Goal: Information Seeking & Learning: Learn about a topic

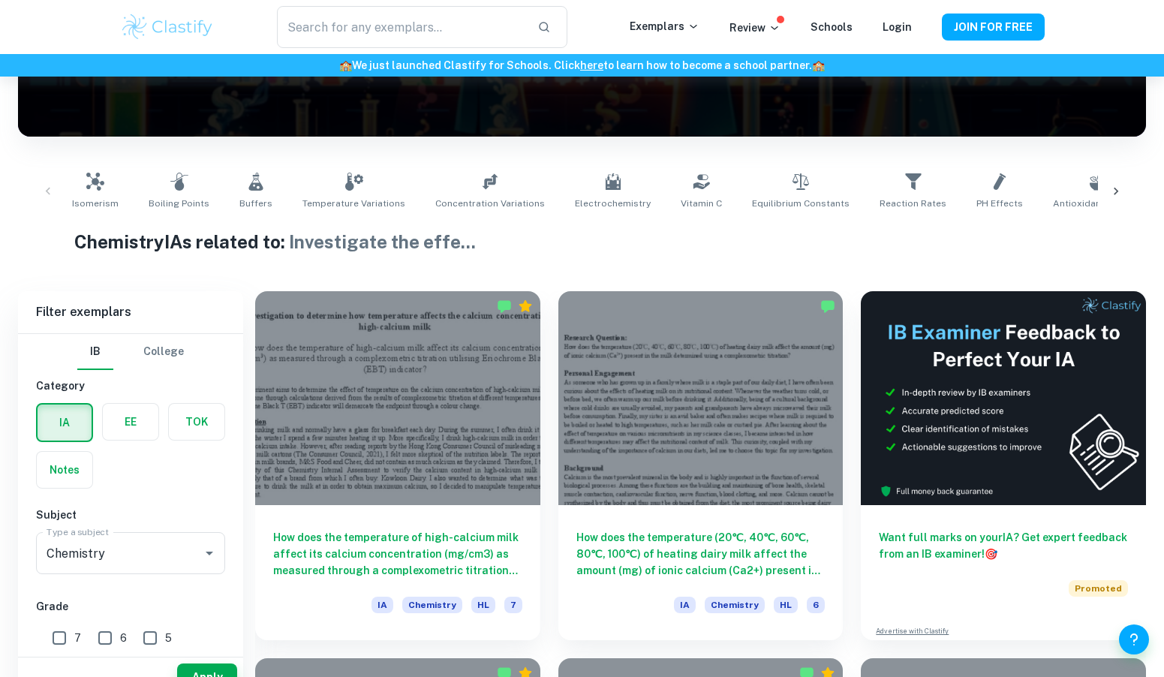
scroll to position [242, 0]
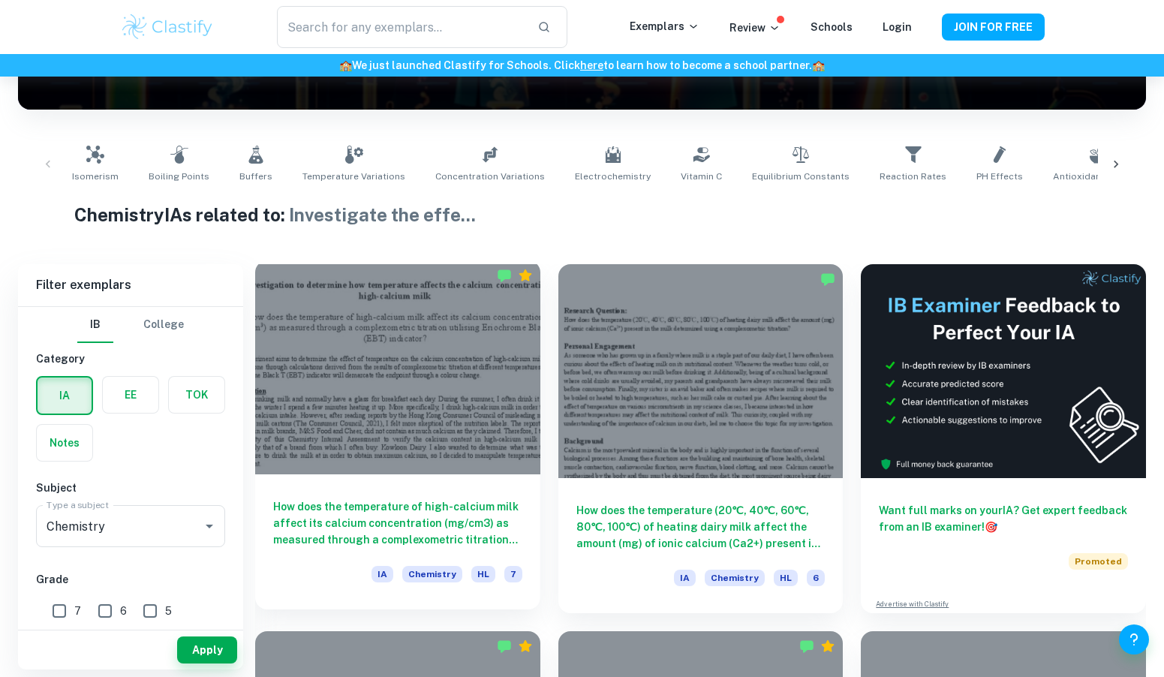
click at [475, 481] on div "How does the temperature of high-calcium milk affect its calcium concentration …" at bounding box center [397, 541] width 285 height 135
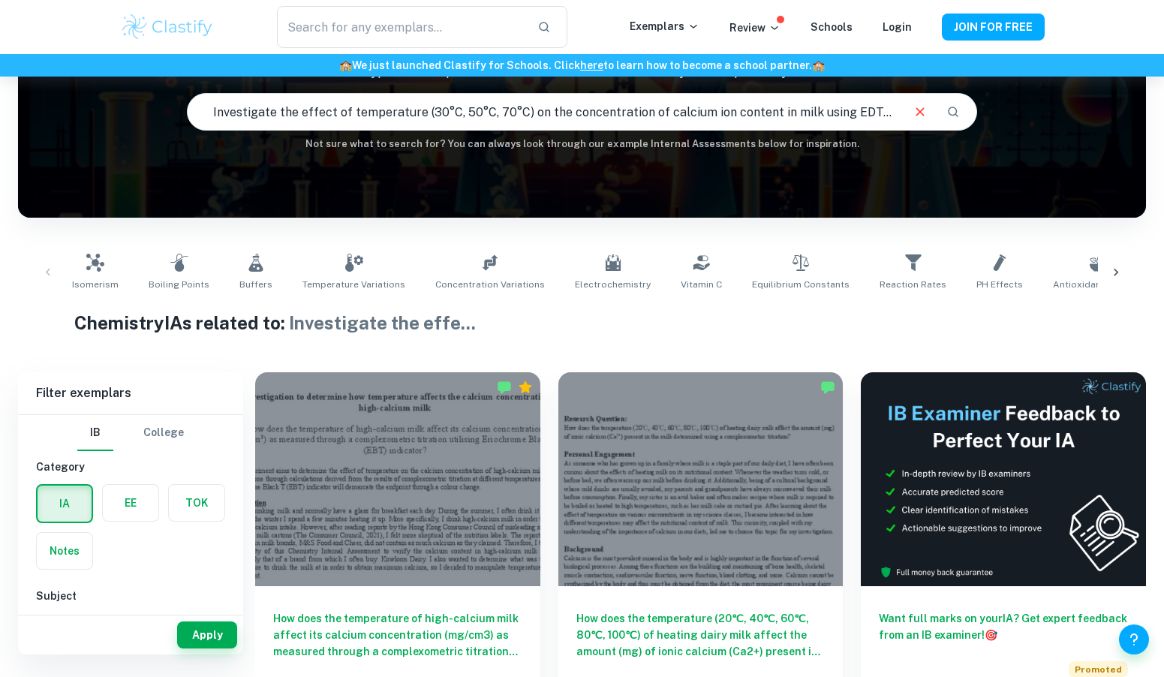
scroll to position [254, 0]
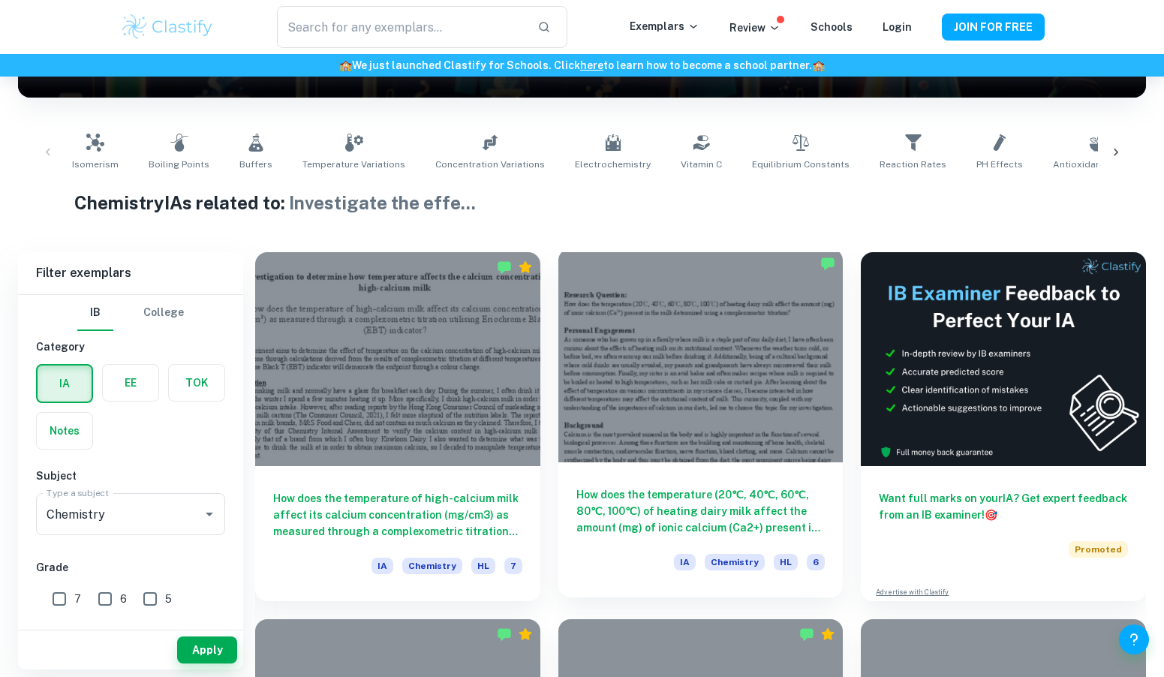
click at [635, 334] on div at bounding box center [700, 355] width 285 height 214
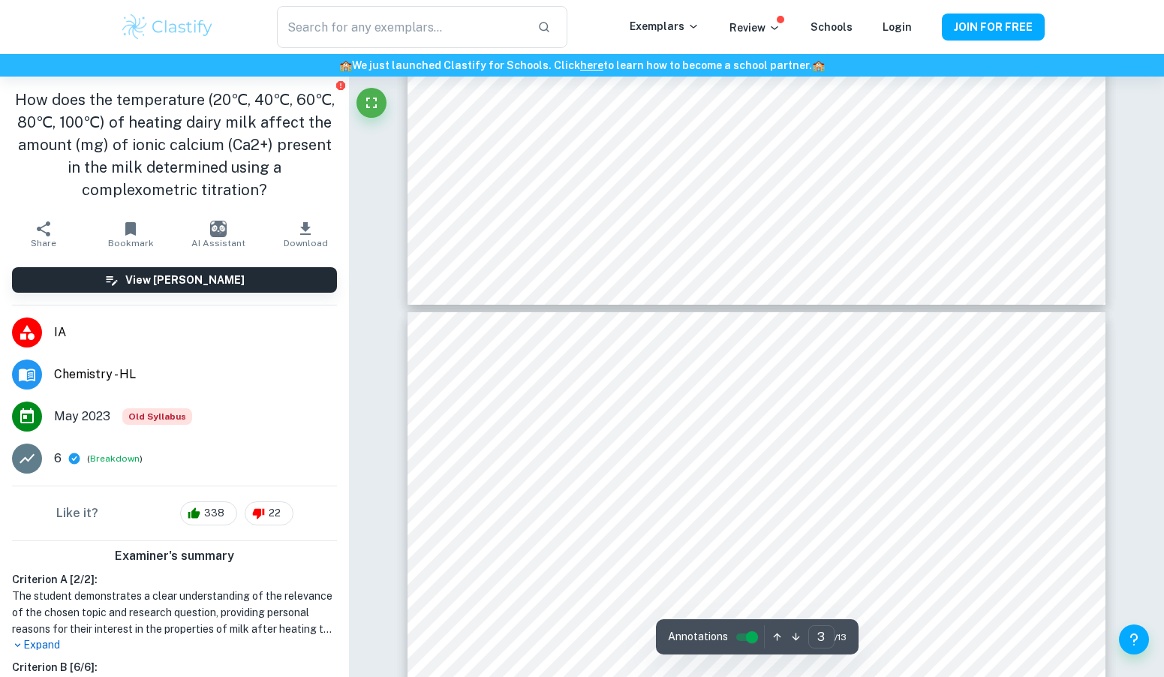
type input "4"
